Goal: Task Accomplishment & Management: Complete application form

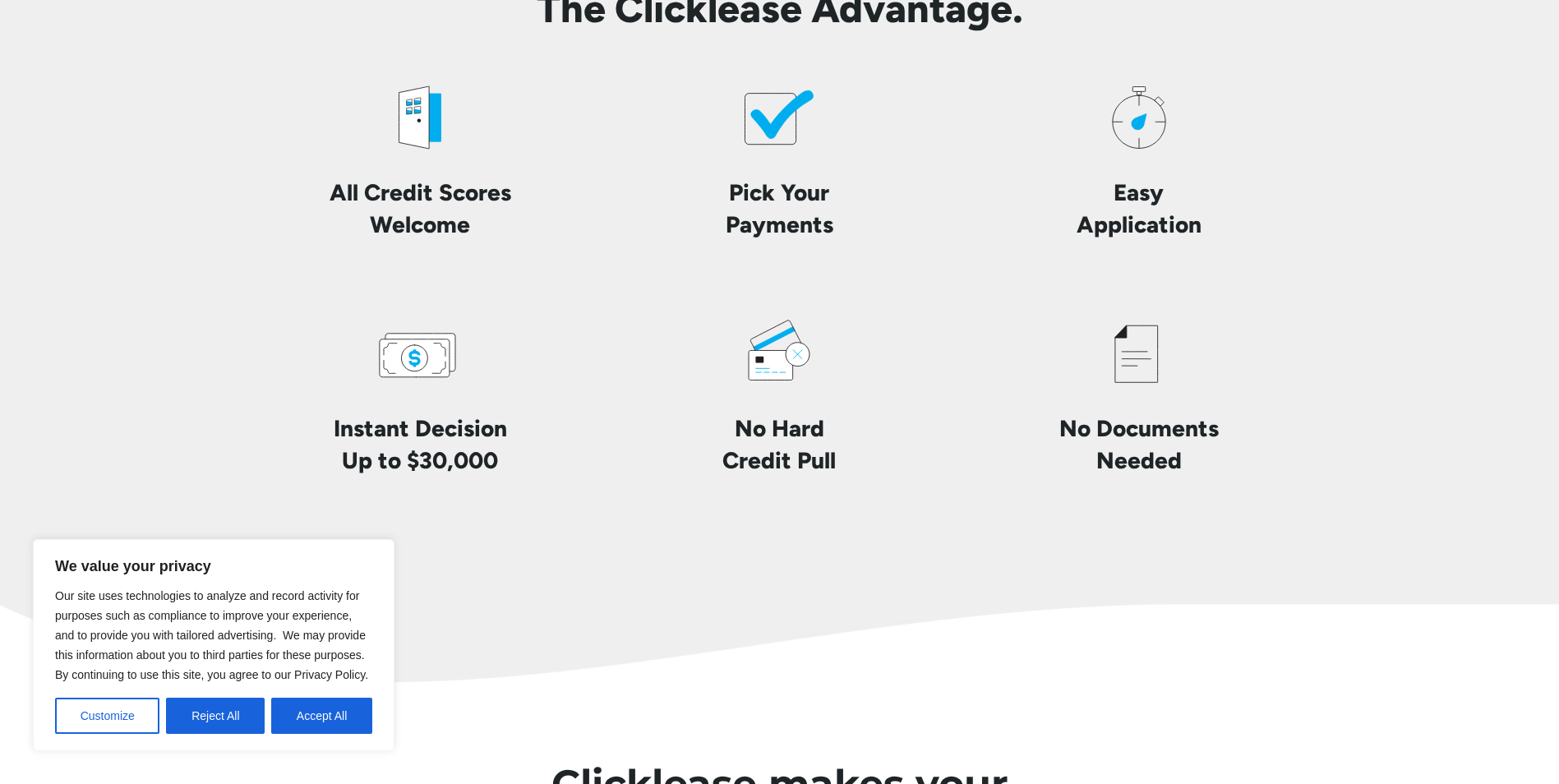
scroll to position [3945, 0]
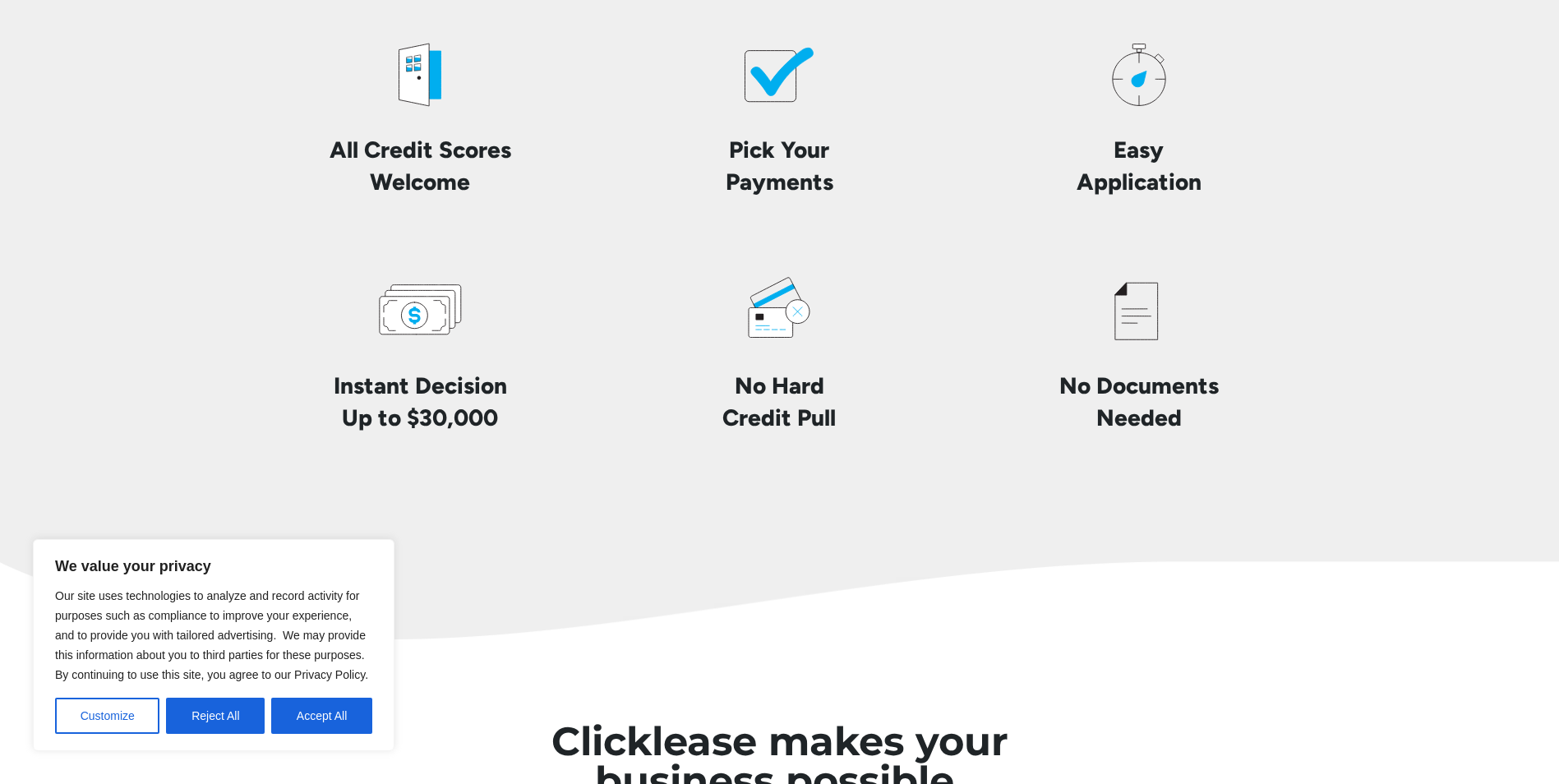
click at [766, 329] on icon at bounding box center [770, 322] width 44 height 30
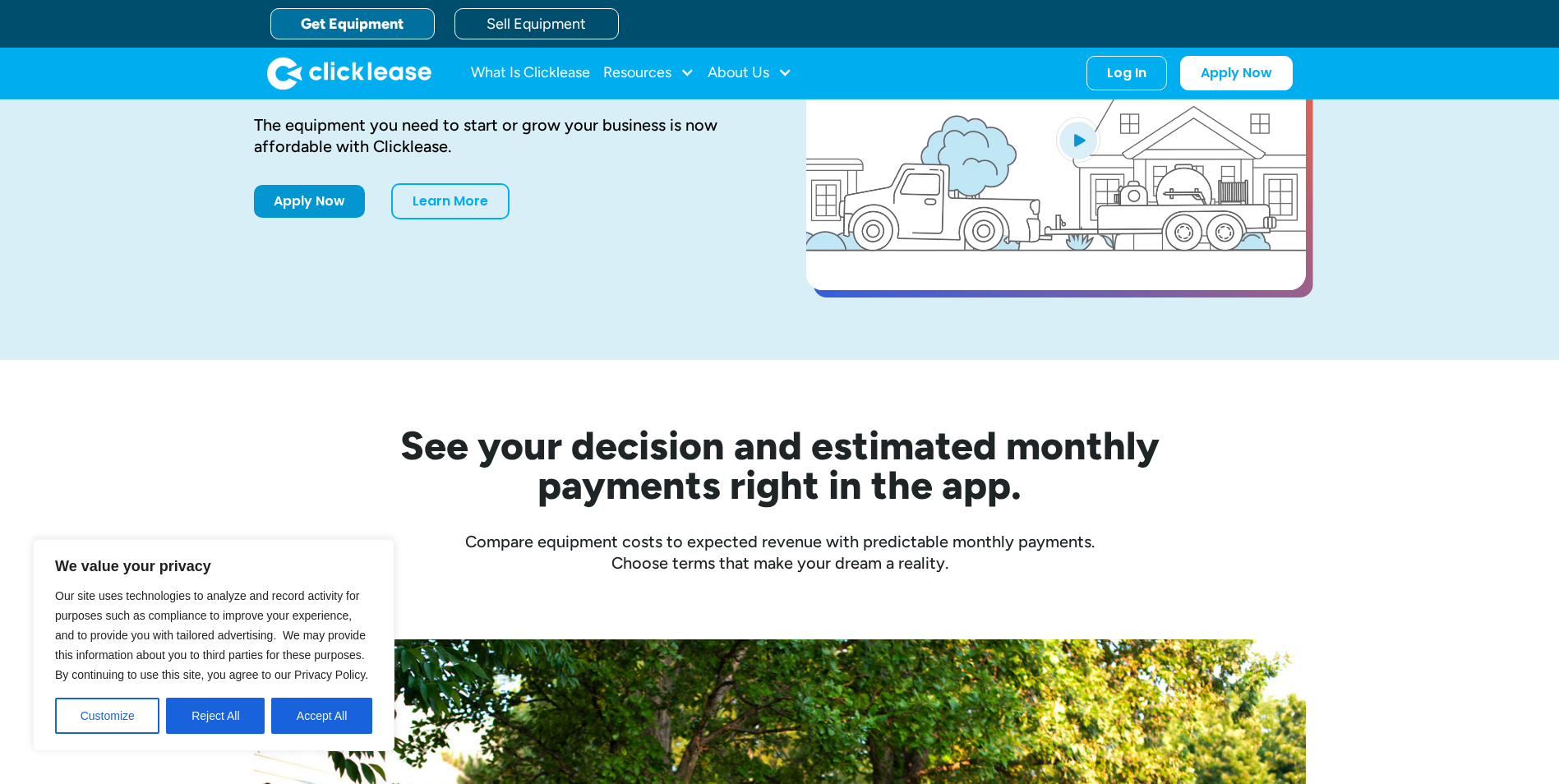
scroll to position [0, 0]
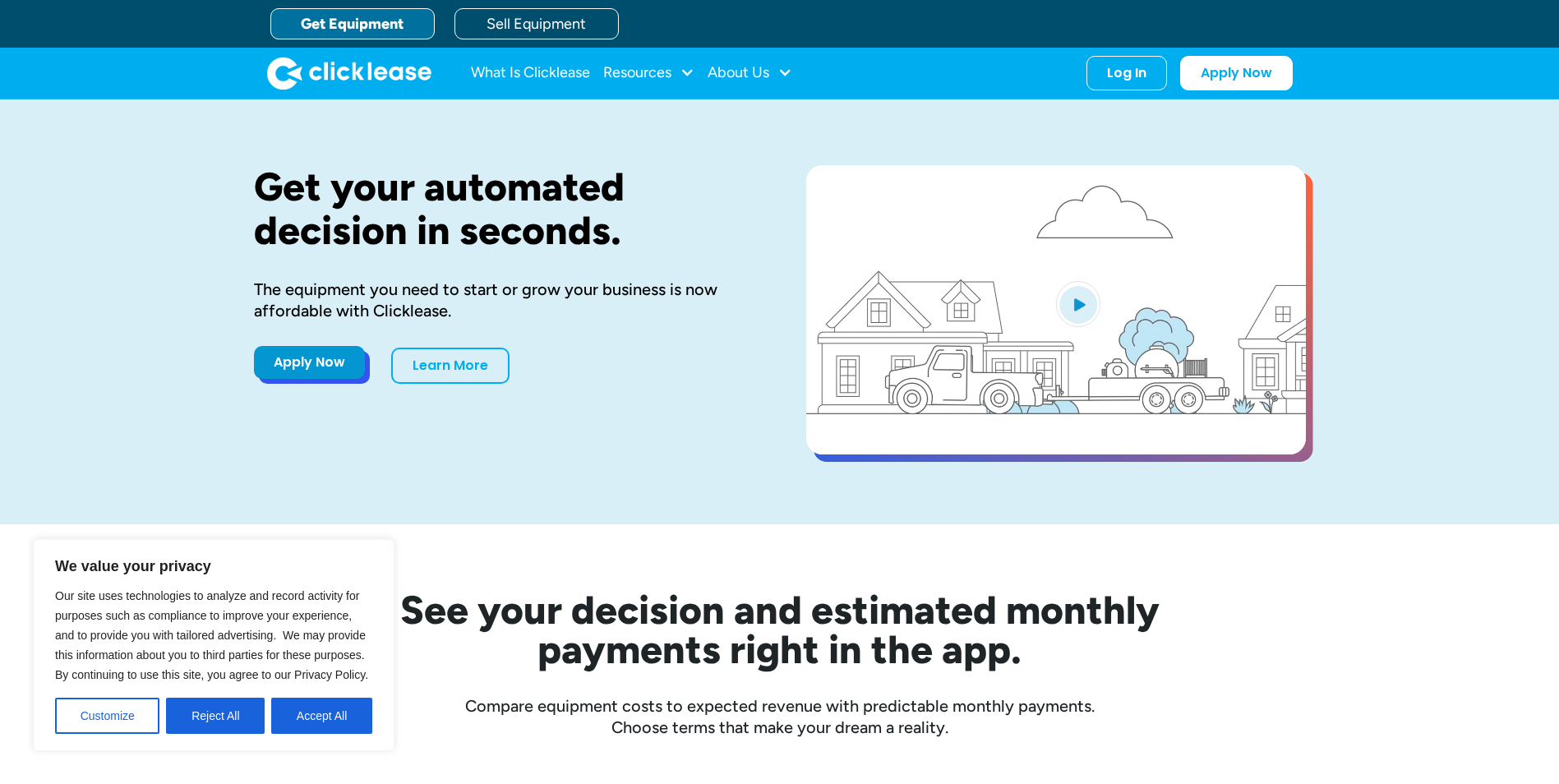
click at [293, 369] on link "Apply Now" at bounding box center [309, 363] width 111 height 33
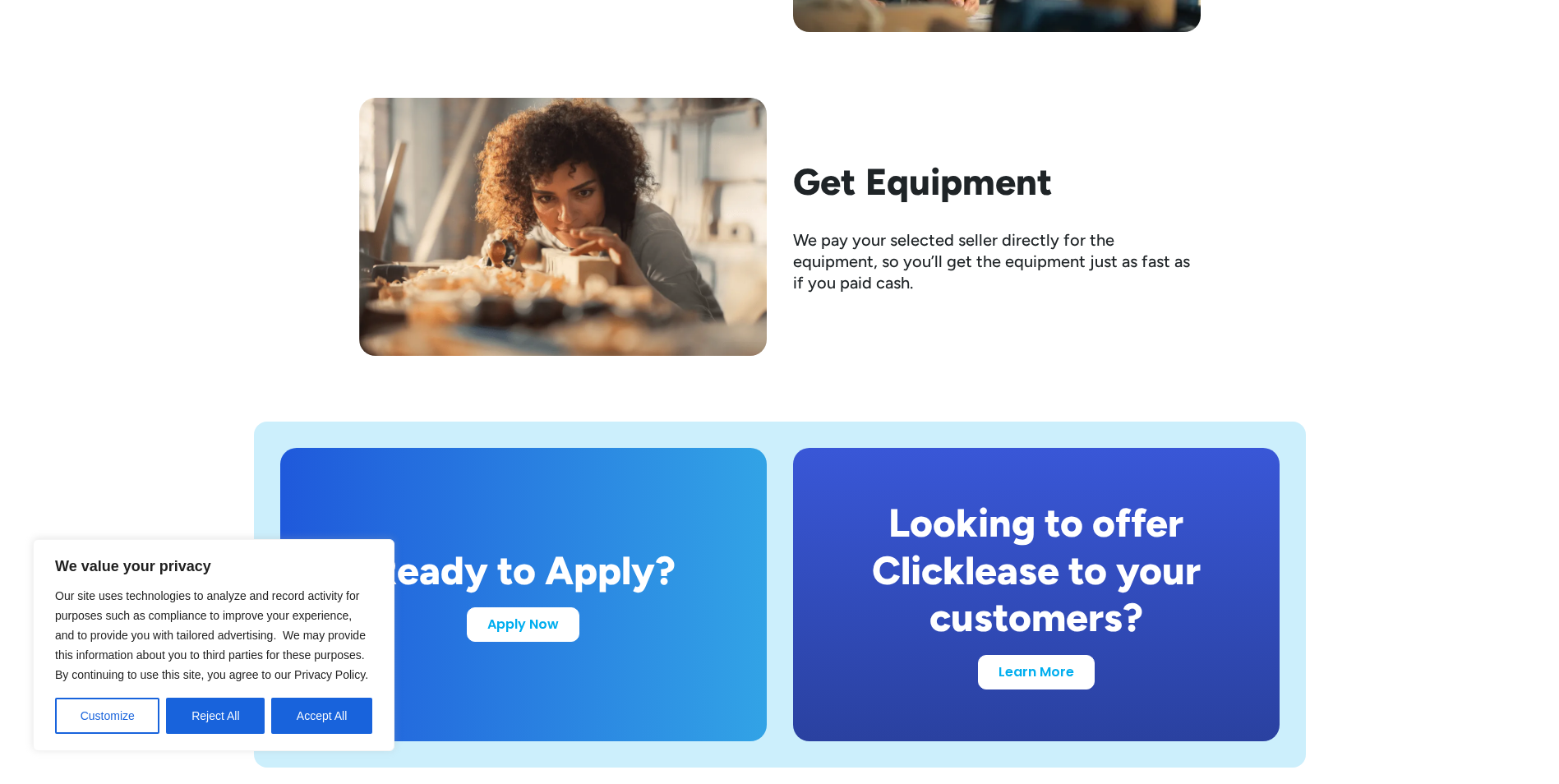
scroll to position [2959, 0]
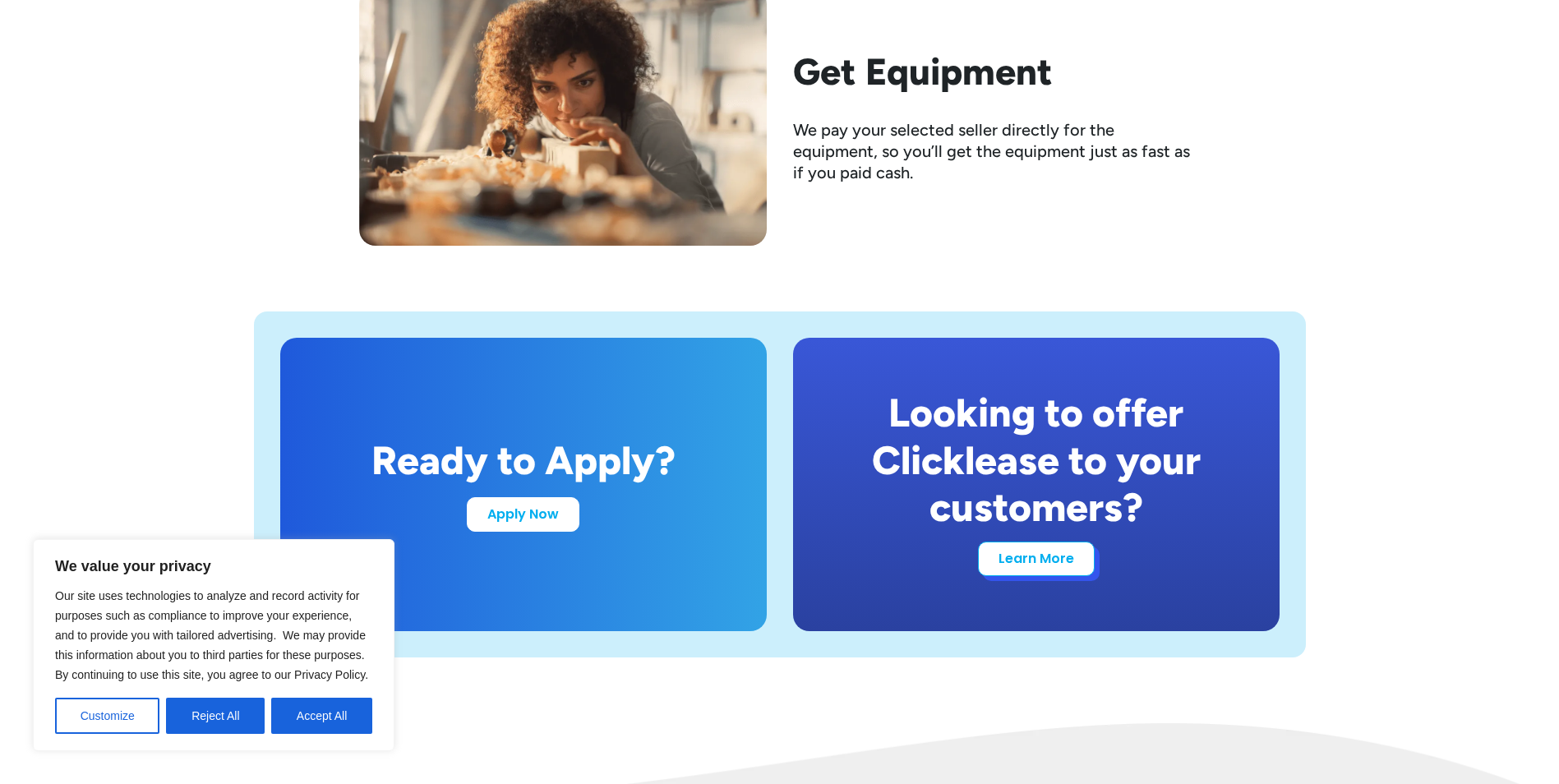
click at [1069, 560] on link "Learn More" at bounding box center [1036, 559] width 117 height 34
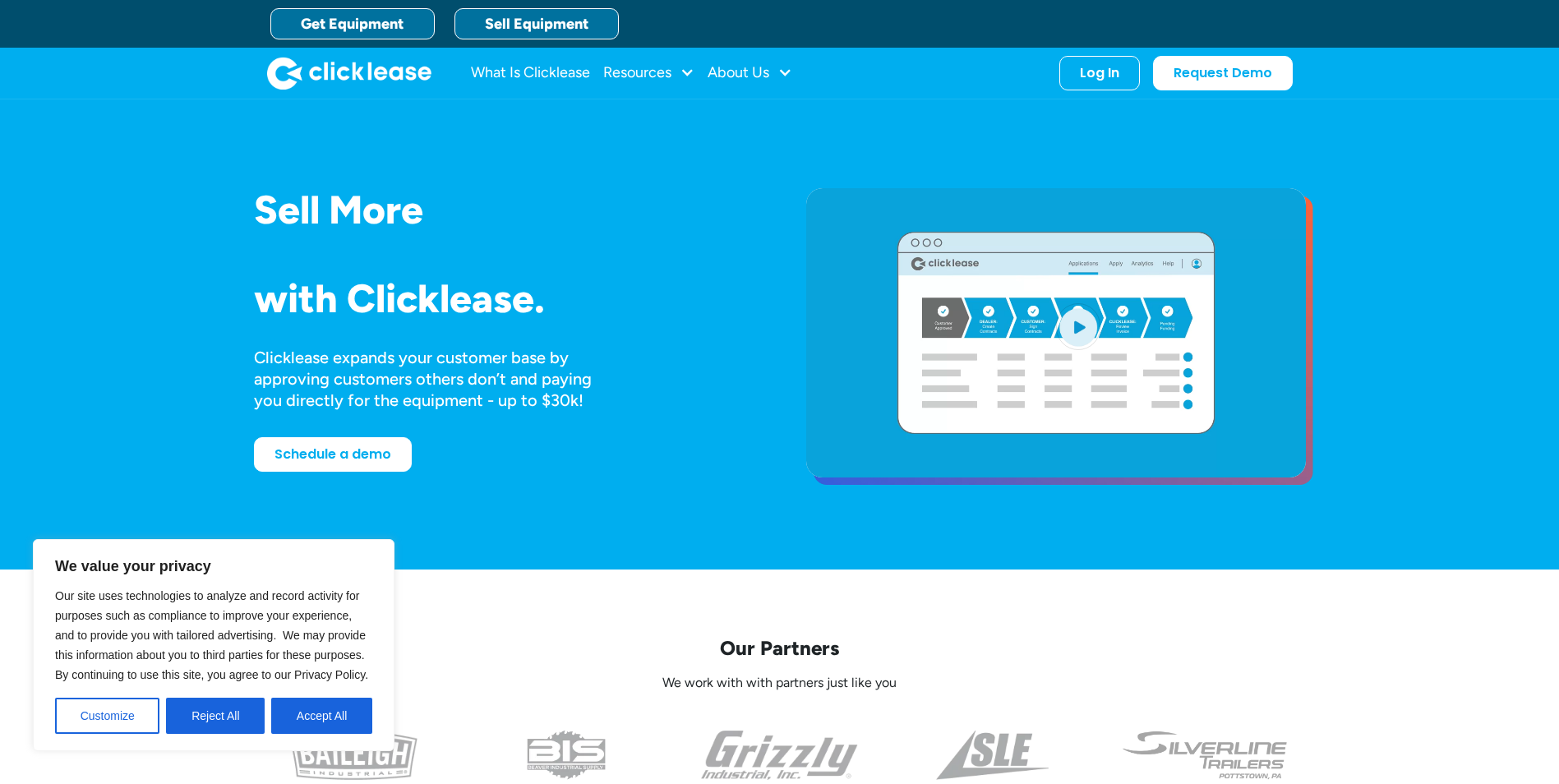
click at [380, 18] on link "Get Equipment" at bounding box center [352, 24] width 164 height 31
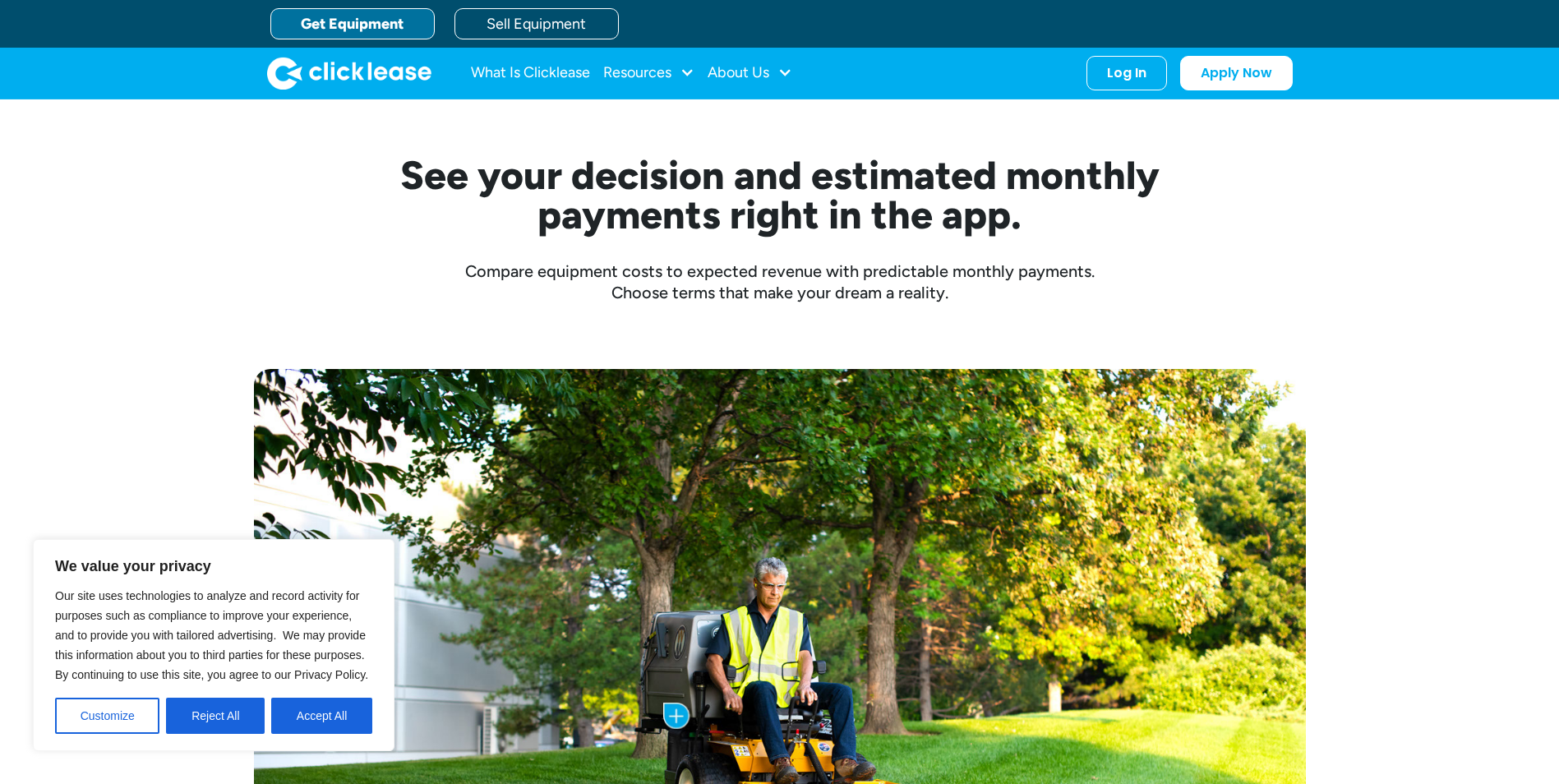
scroll to position [82, 0]
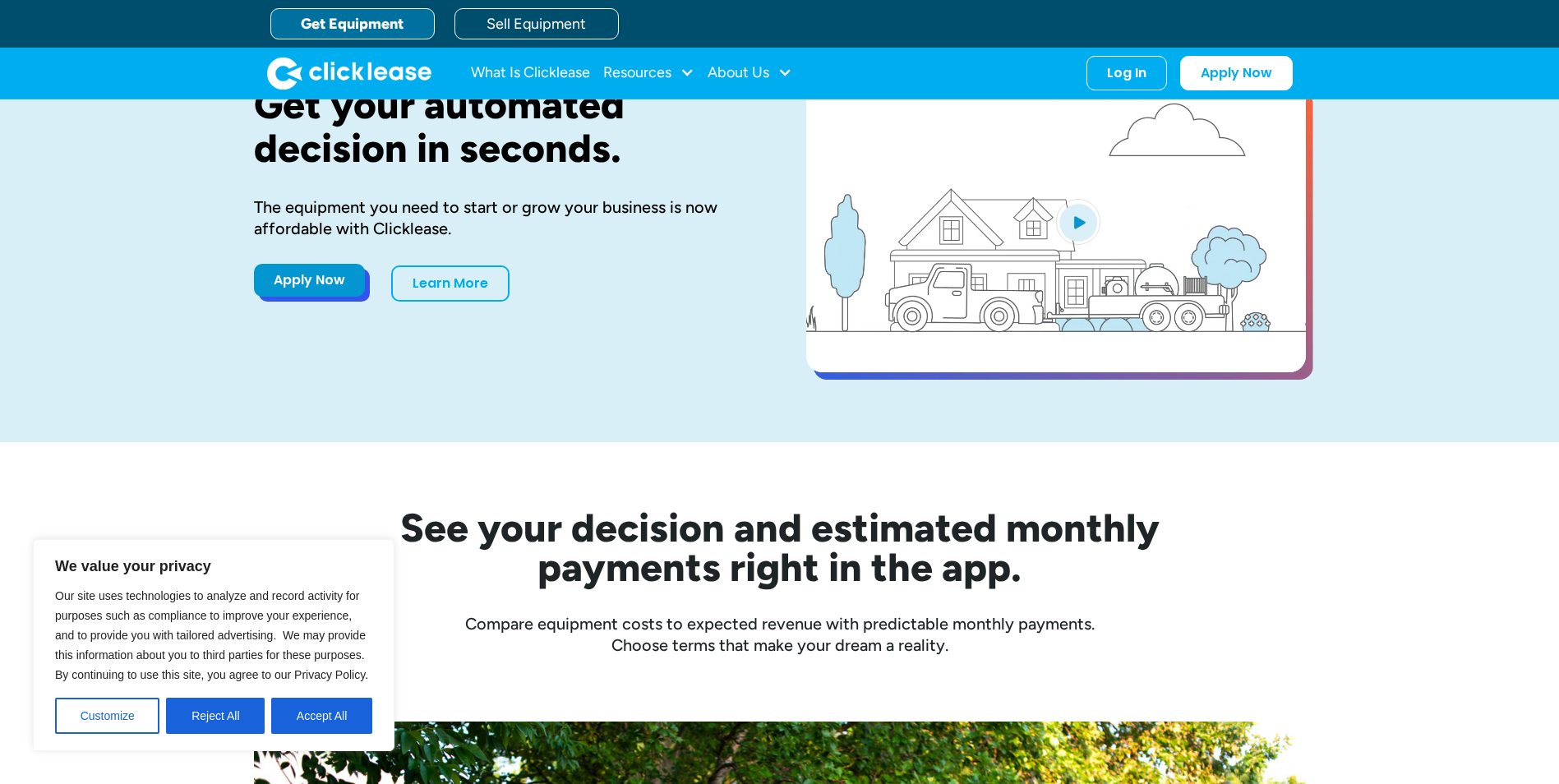
click at [314, 287] on link "Apply Now" at bounding box center [309, 280] width 111 height 33
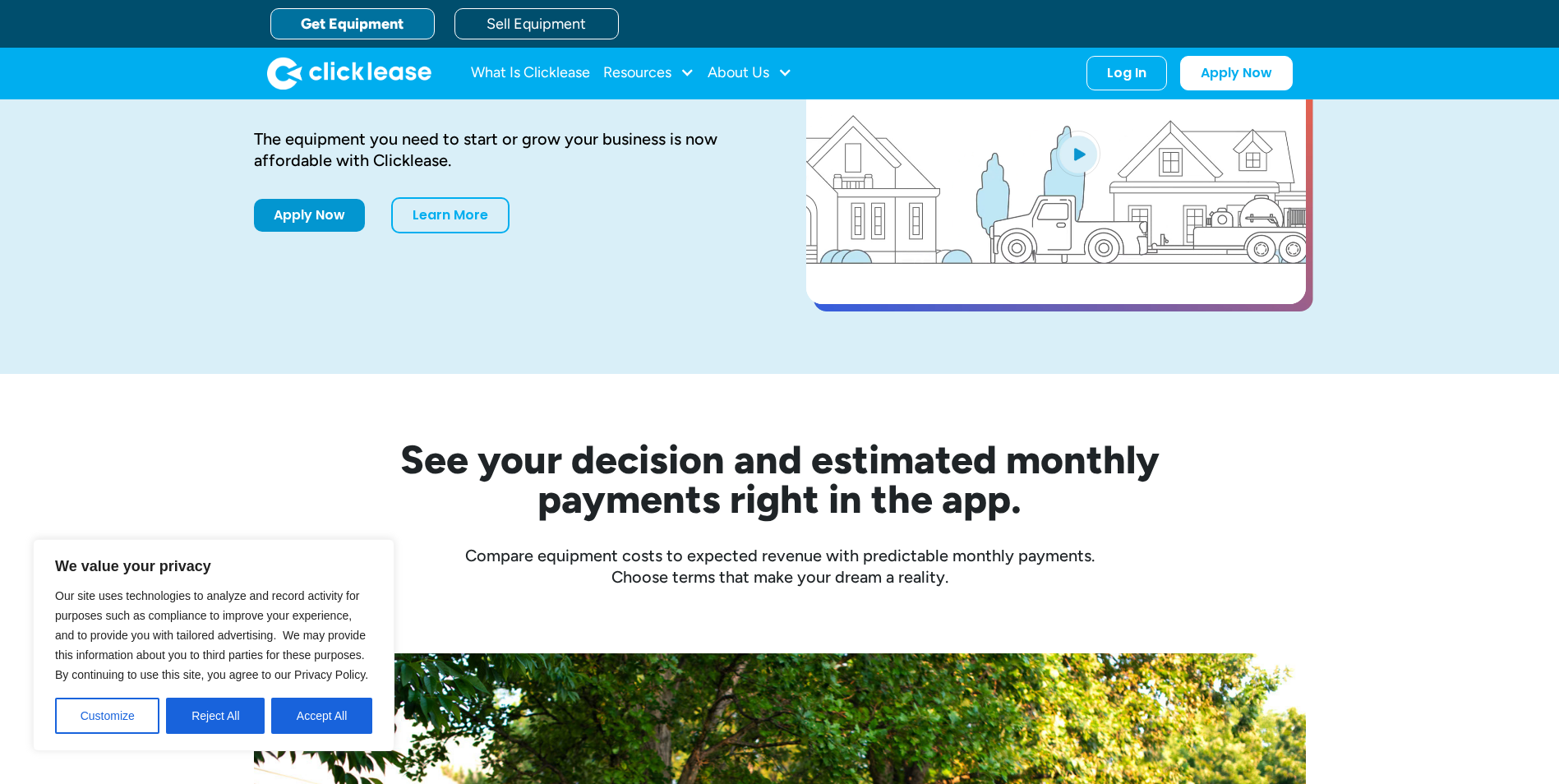
scroll to position [0, 0]
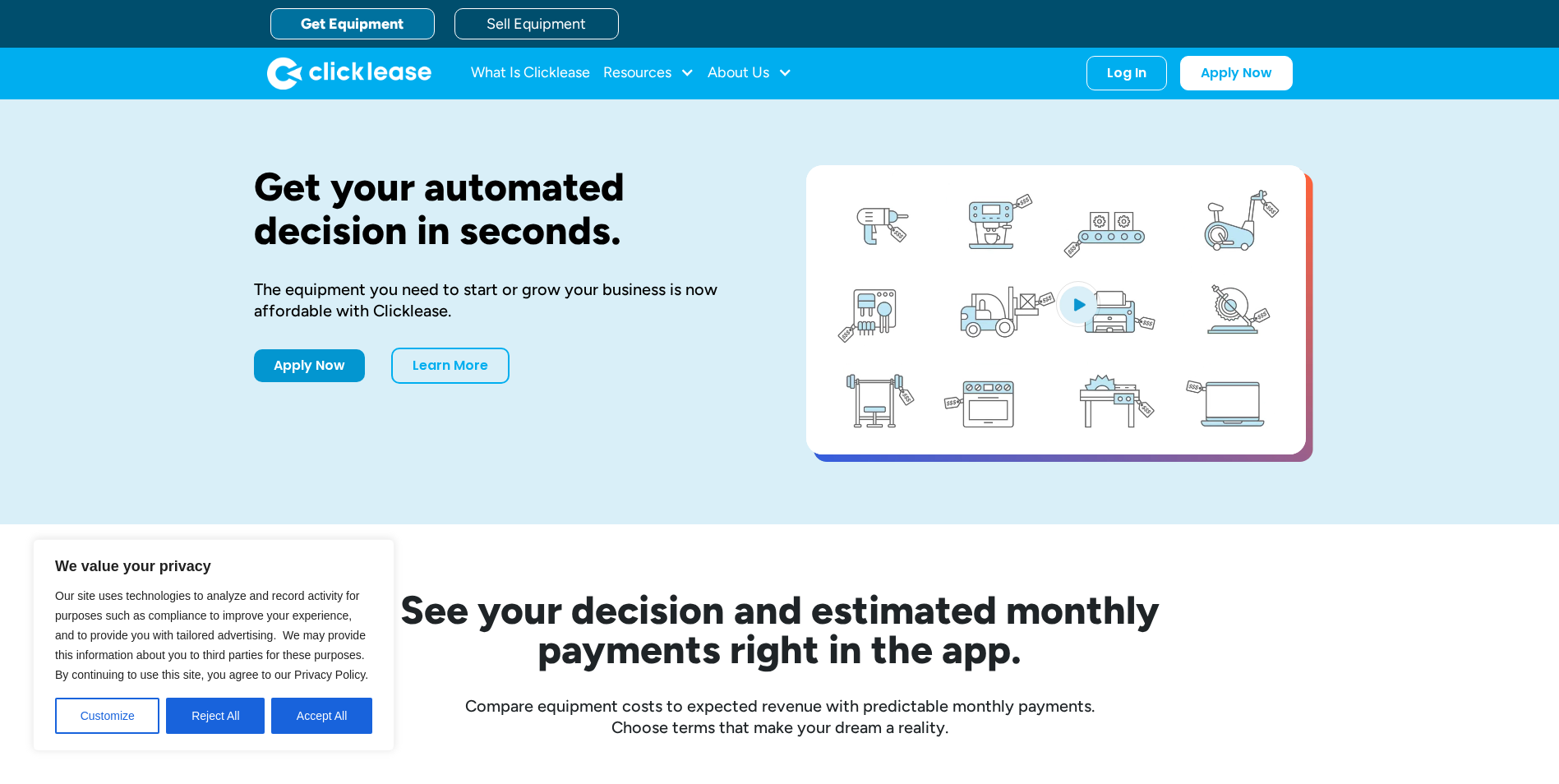
click at [408, 21] on link "Get Equipment" at bounding box center [352, 24] width 164 height 31
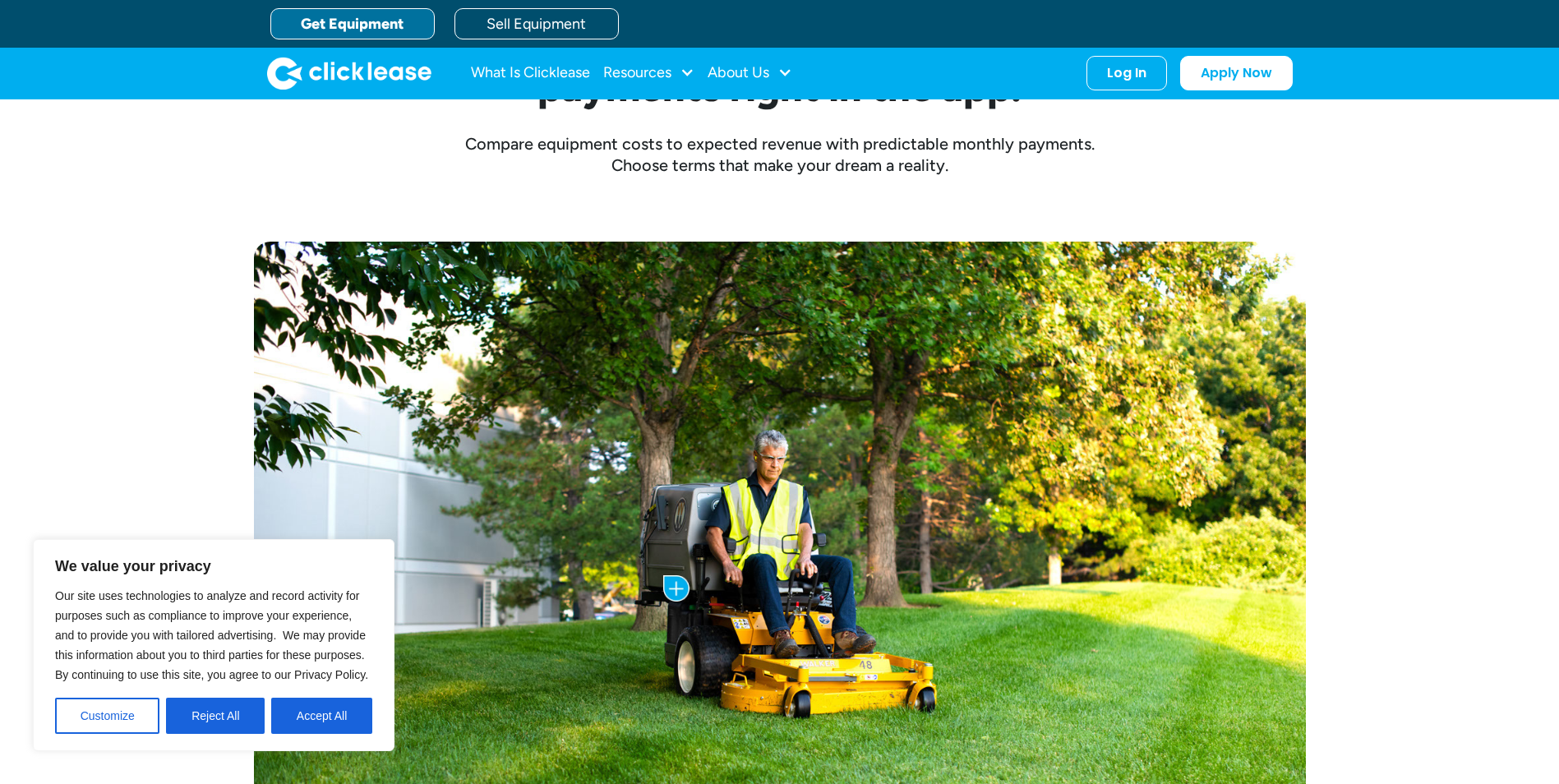
scroll to position [411, 0]
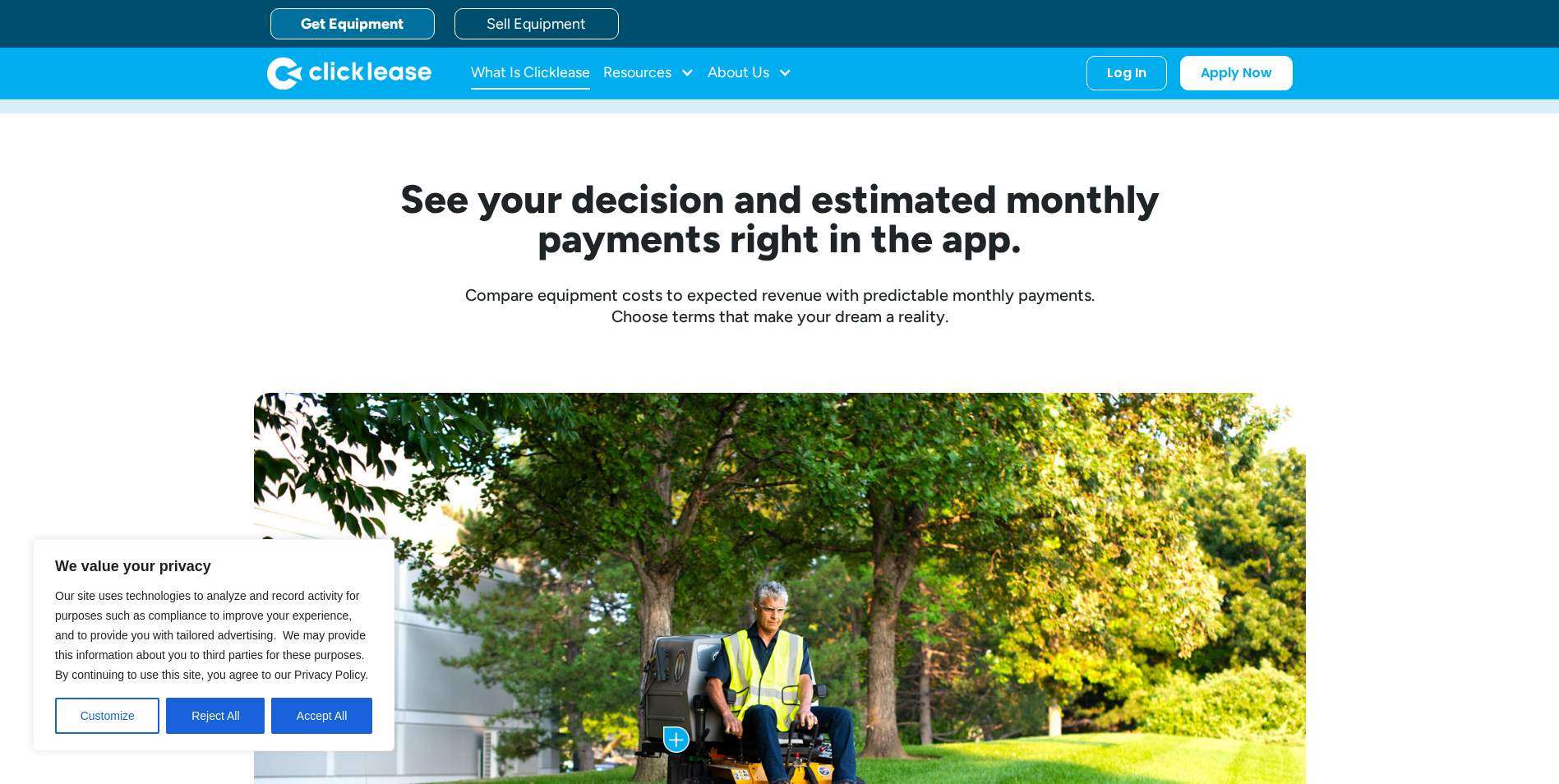
click at [536, 66] on link "What Is Clicklease" at bounding box center [530, 73] width 119 height 33
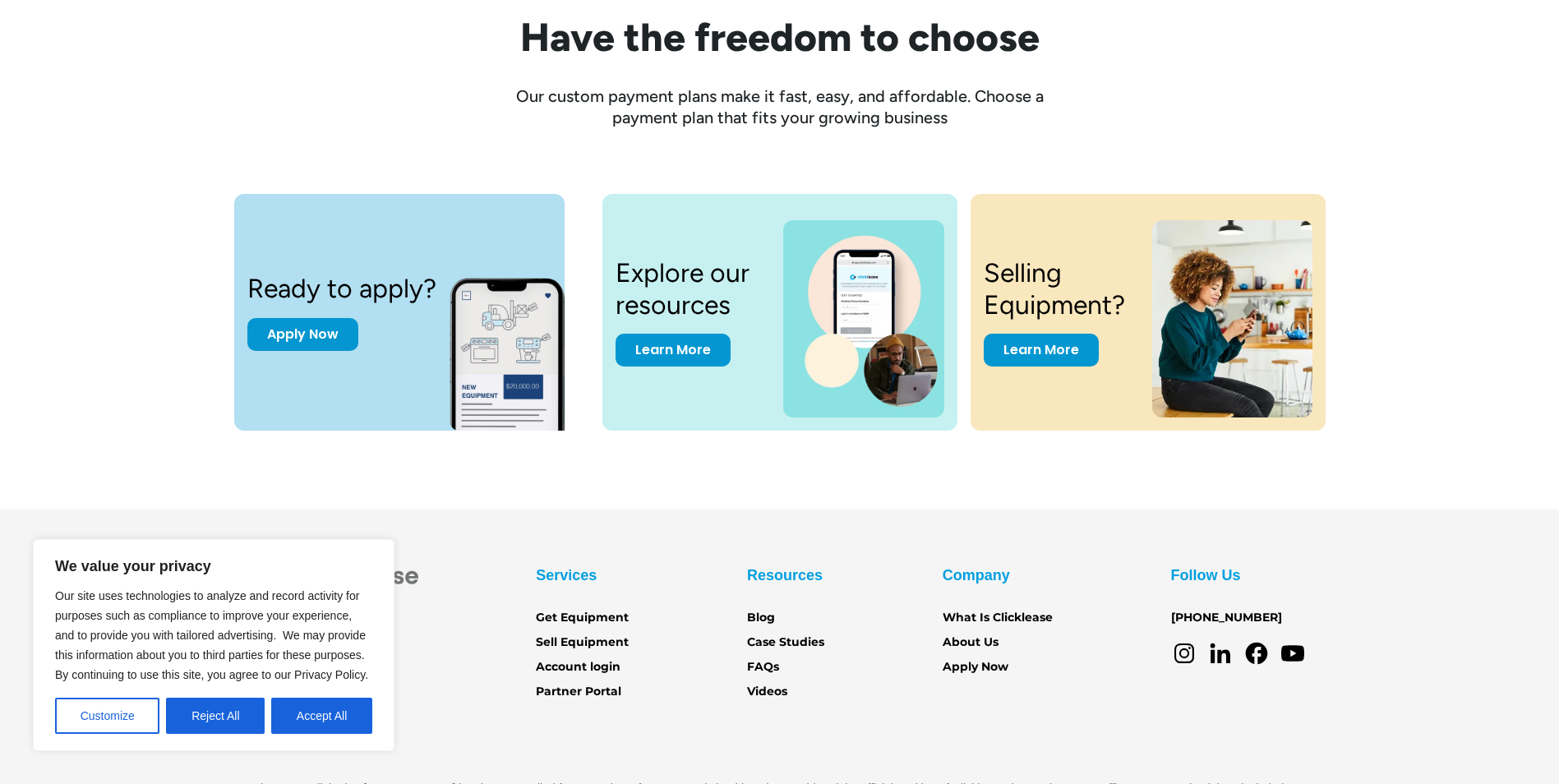
scroll to position [2244, 0]
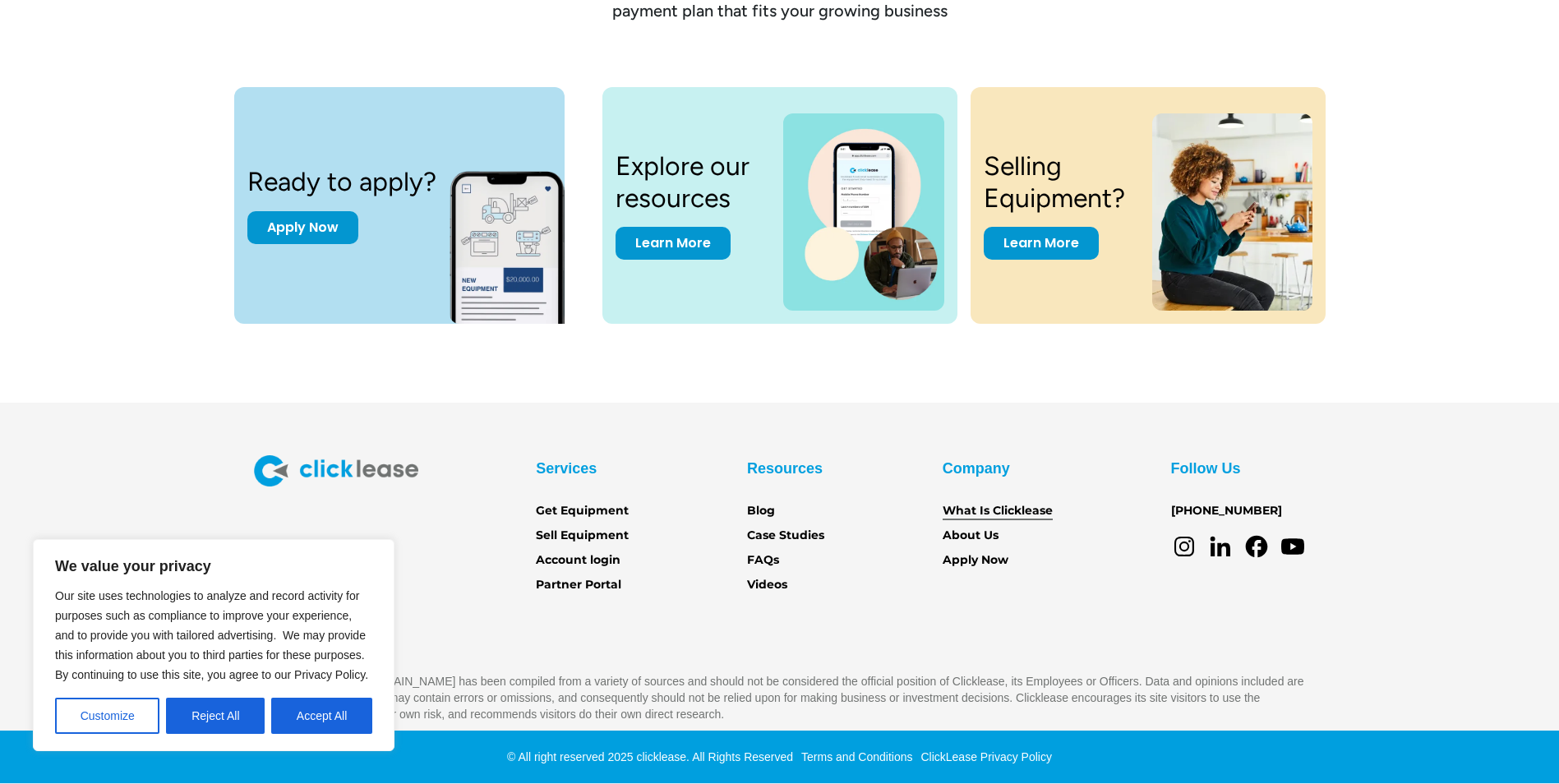
click at [1047, 511] on link "What Is Clicklease" at bounding box center [998, 511] width 111 height 18
